Goal: Information Seeking & Learning: Learn about a topic

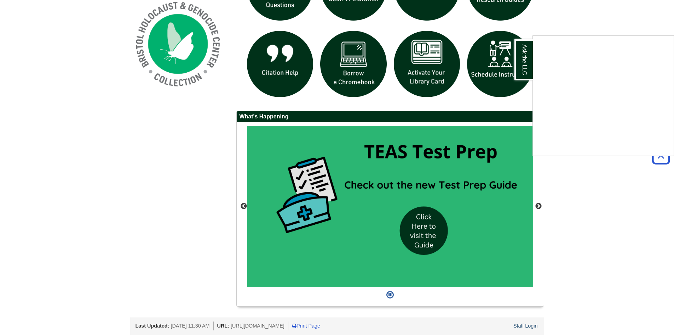
scroll to position [570, 0]
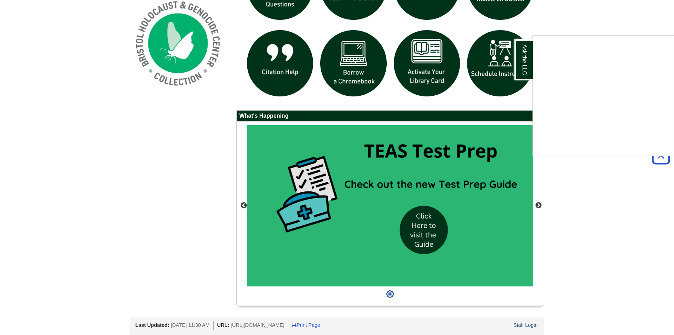
click at [434, 234] on div "Ask the LLC" at bounding box center [337, 167] width 674 height 335
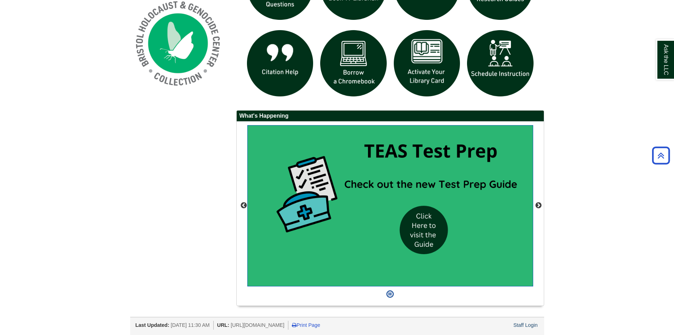
click at [427, 225] on img "slideshow" at bounding box center [390, 205] width 286 height 161
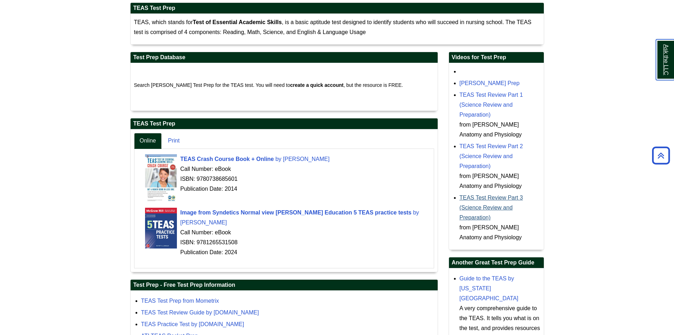
scroll to position [191, 0]
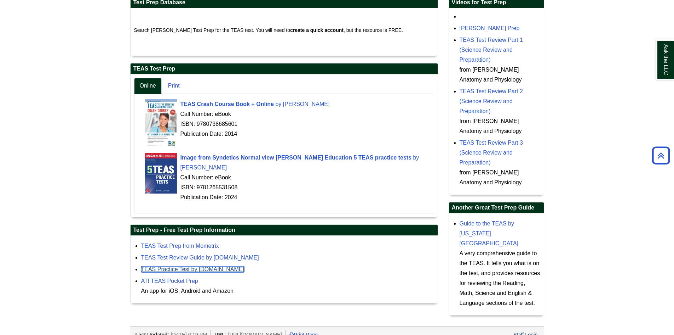
click at [240, 269] on link "TEAS Practice Test by [DOMAIN_NAME]" at bounding box center [192, 269] width 103 height 6
click at [233, 269] on link "TEAS Practice Test by [DOMAIN_NAME]" at bounding box center [192, 269] width 103 height 6
click at [228, 272] on link "TEAS Practice Test by [DOMAIN_NAME]" at bounding box center [192, 269] width 103 height 6
